Goal: Information Seeking & Learning: Find specific page/section

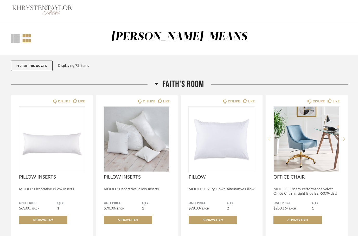
click at [36, 10] on img at bounding box center [42, 10] width 62 height 21
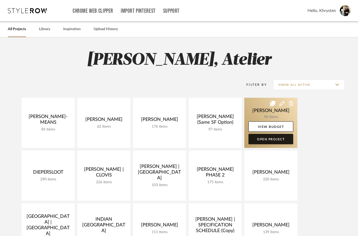
click at [274, 140] on link "Open Project" at bounding box center [270, 139] width 45 height 10
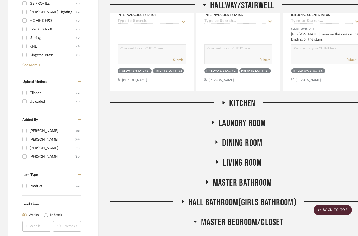
scroll to position [539, 0]
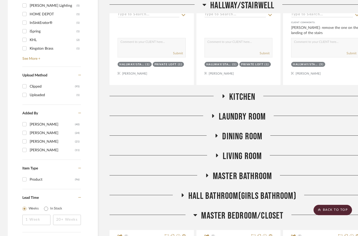
click at [227, 96] on h3 "KITCHEN" at bounding box center [238, 97] width 34 height 11
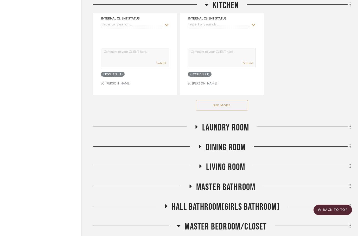
scroll to position [1258, 17]
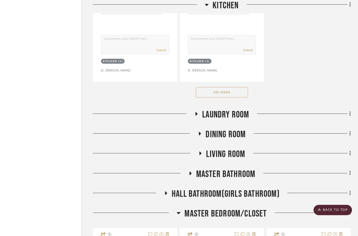
click at [217, 94] on button "See More" at bounding box center [222, 92] width 52 height 10
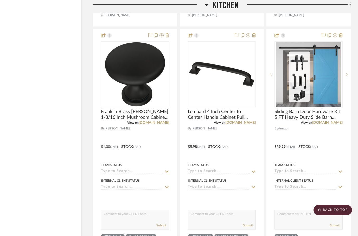
scroll to position [1544, 17]
click at [208, 5] on icon at bounding box center [207, 5] width 4 height 2
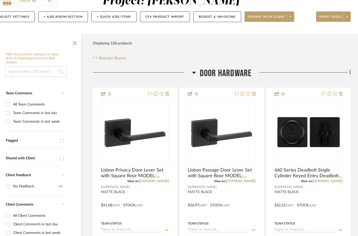
scroll to position [54, 17]
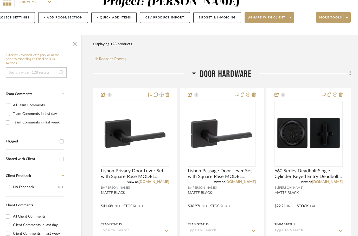
click at [26, 69] on input at bounding box center [36, 72] width 61 height 10
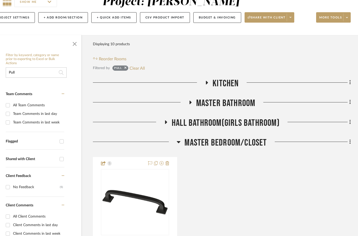
type input "Pull"
click at [168, 123] on icon at bounding box center [166, 122] width 6 height 4
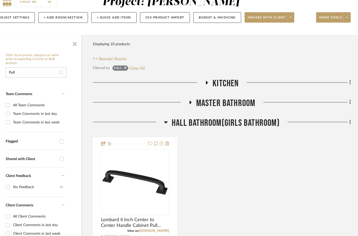
click at [189, 101] on icon at bounding box center [190, 102] width 6 height 4
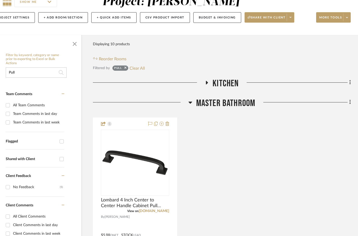
click at [210, 85] on icon at bounding box center [207, 83] width 6 height 4
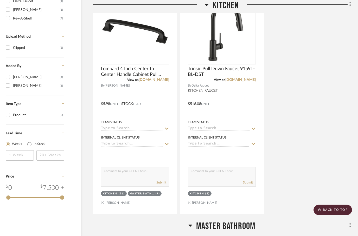
scroll to position [396, 17]
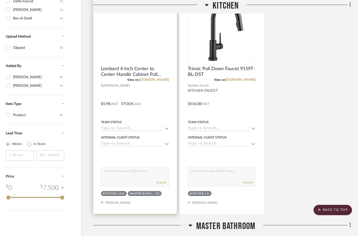
click at [0, 0] on img at bounding box center [0, 0] width 0 height 0
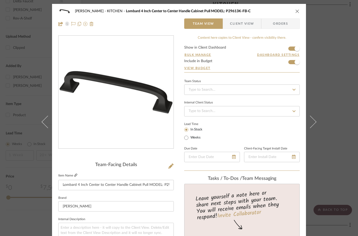
click at [76, 176] on icon at bounding box center [75, 175] width 3 height 3
click at [298, 13] on icon "close" at bounding box center [297, 11] width 4 height 4
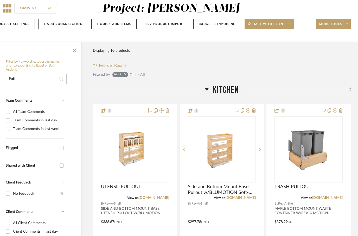
scroll to position [0, 17]
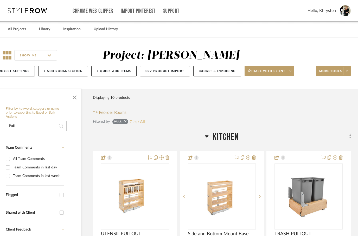
click at [135, 124] on button "Clear All" at bounding box center [136, 121] width 15 height 7
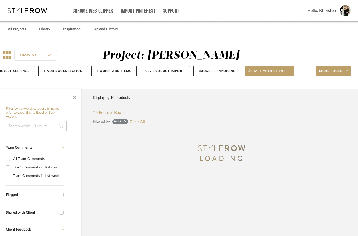
click at [41, 125] on input at bounding box center [36, 126] width 61 height 10
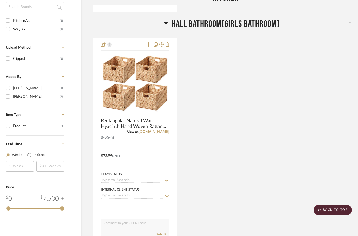
scroll to position [360, 17]
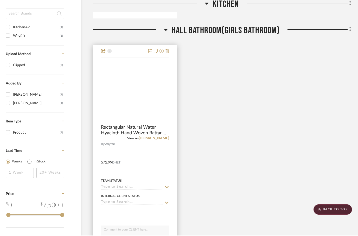
type input "Basket"
click at [0, 0] on img at bounding box center [0, 0] width 0 height 0
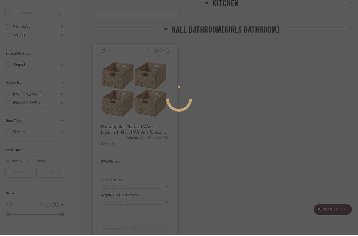
scroll to position [0, 0]
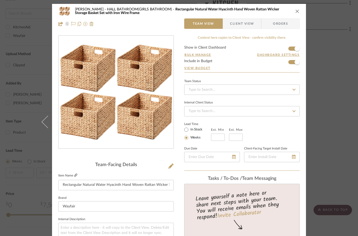
click at [76, 177] on link at bounding box center [75, 175] width 3 height 4
